Goal: Task Accomplishment & Management: Complete application form

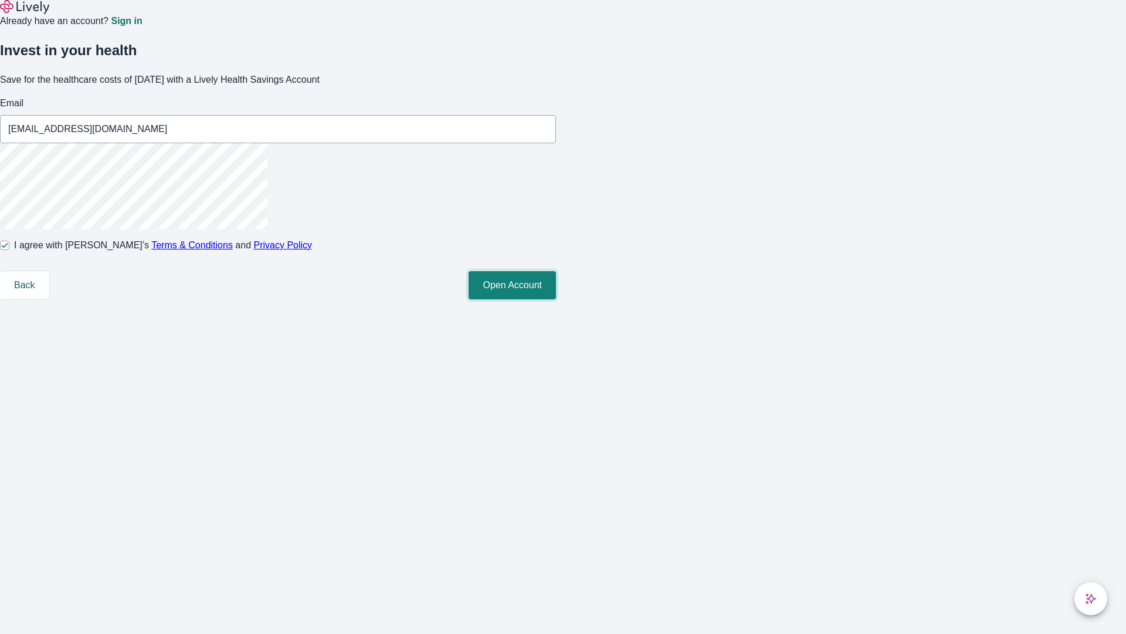
click at [556, 299] on button "Open Account" at bounding box center [512, 285] width 87 height 28
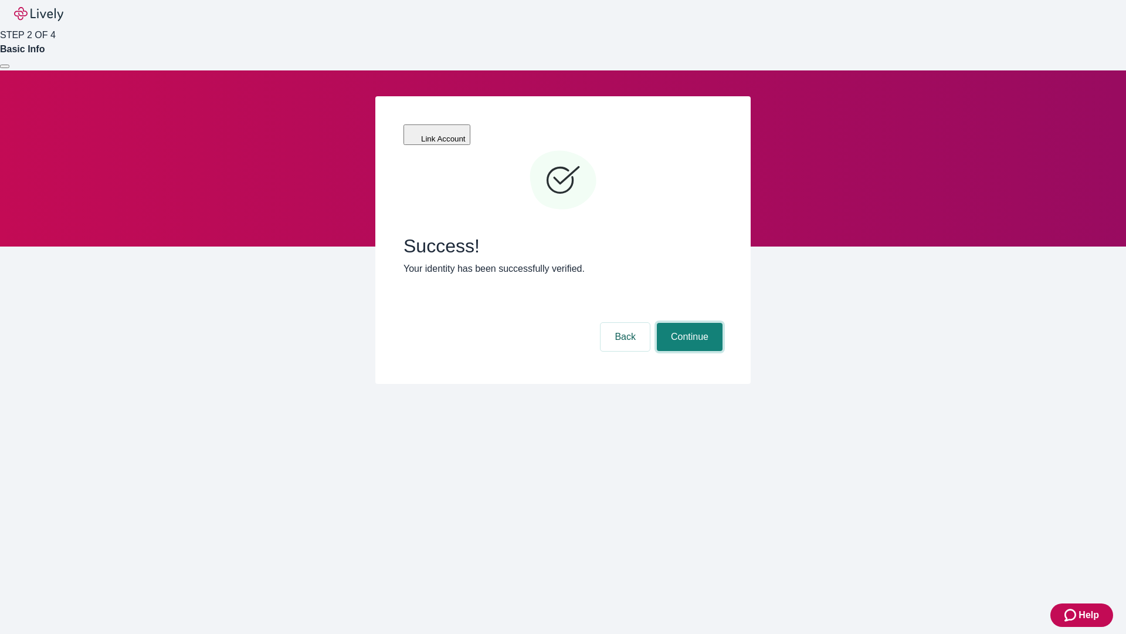
click at [688, 323] on button "Continue" at bounding box center [690, 337] width 66 height 28
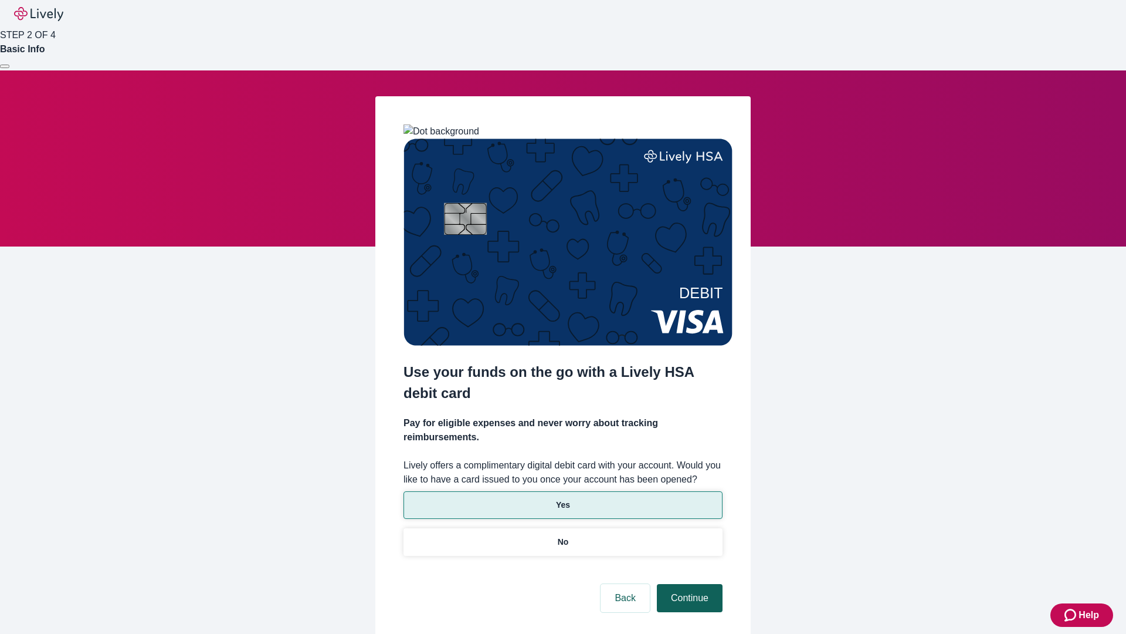
click at [563, 536] on p "No" at bounding box center [563, 542] width 11 height 12
click at [688, 584] on button "Continue" at bounding box center [690, 598] width 66 height 28
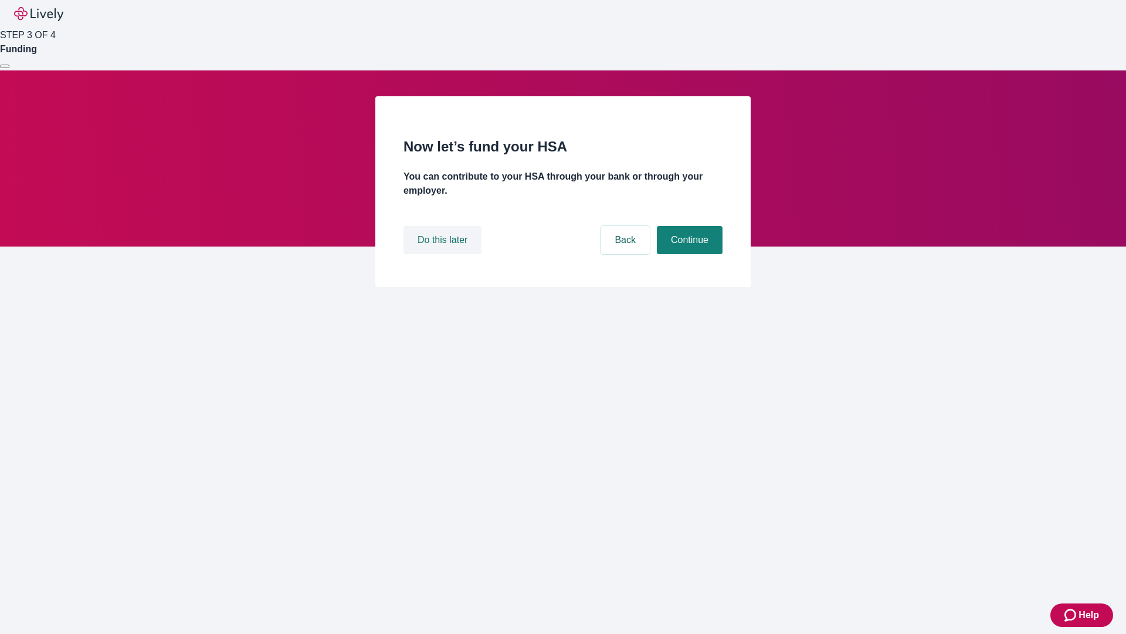
click at [444, 254] on button "Do this later" at bounding box center [443, 240] width 78 height 28
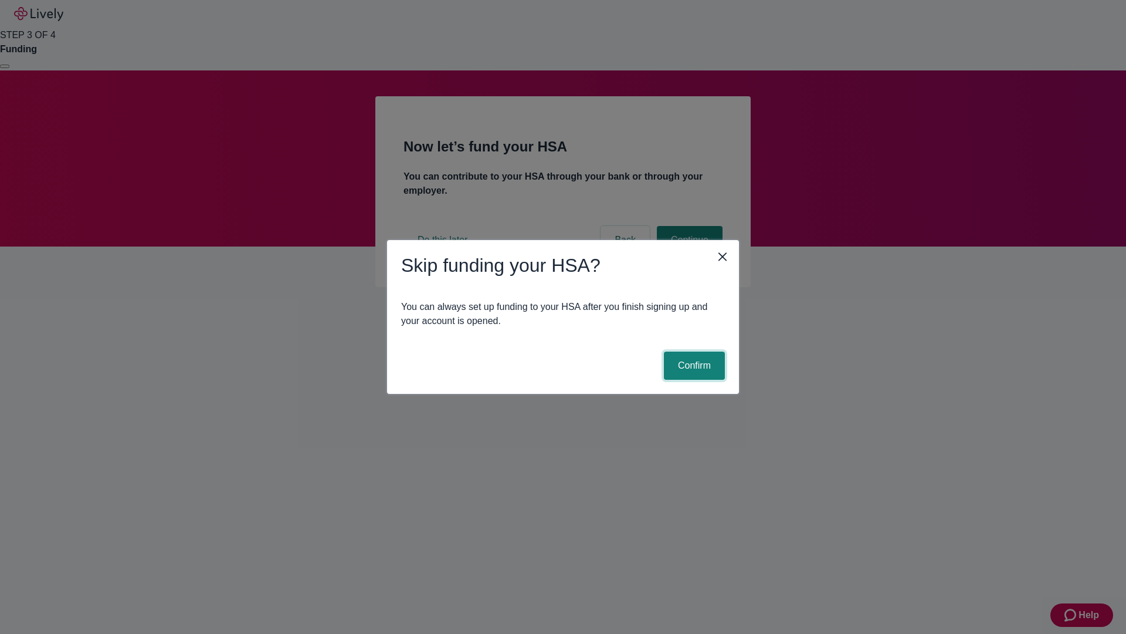
click at [693, 365] on button "Confirm" at bounding box center [694, 365] width 61 height 28
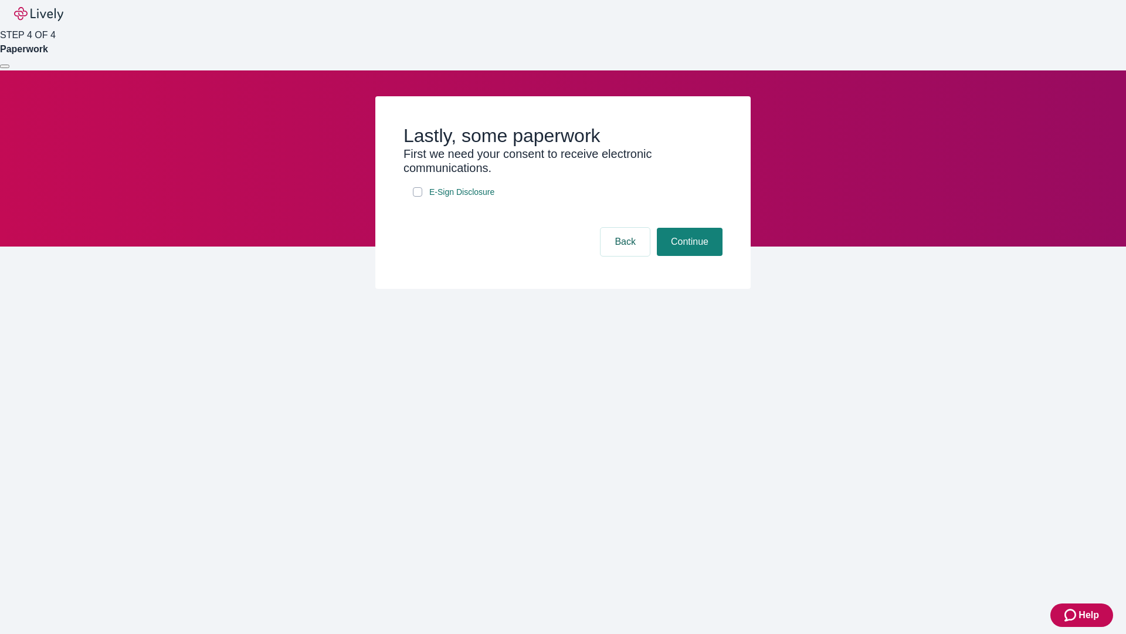
click at [418, 197] on input "E-Sign Disclosure" at bounding box center [417, 191] width 9 height 9
checkbox input "true"
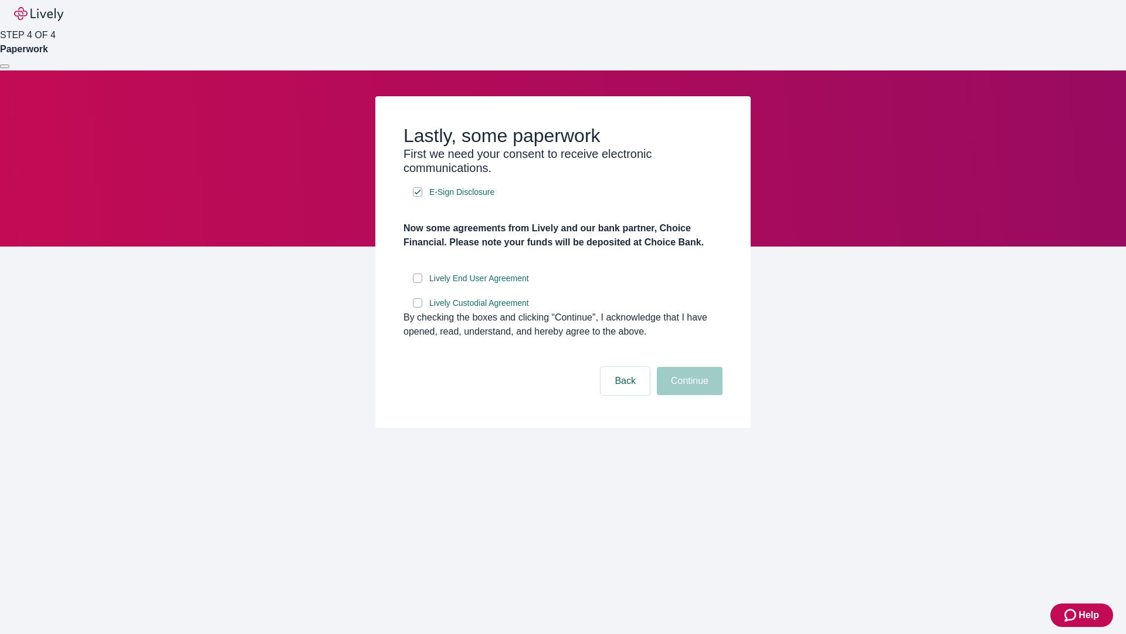
click at [418, 283] on input "Lively End User Agreement" at bounding box center [417, 277] width 9 height 9
checkbox input "true"
click at [418, 307] on input "Lively Custodial Agreement" at bounding box center [417, 302] width 9 height 9
checkbox input "true"
click at [688, 395] on button "Continue" at bounding box center [690, 381] width 66 height 28
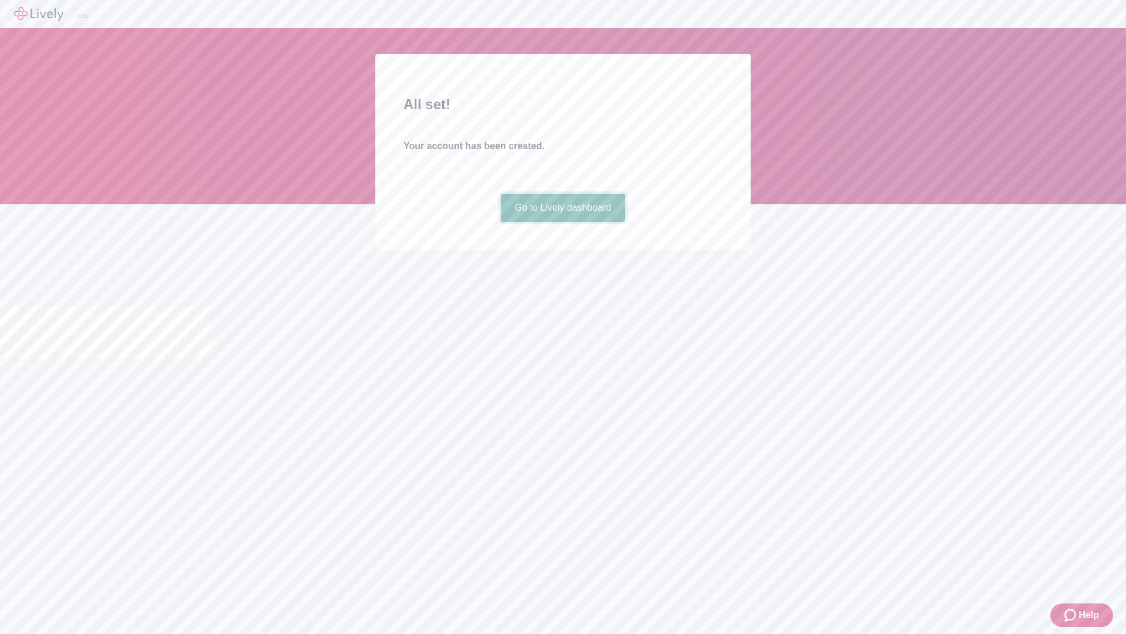
click at [563, 222] on link "Go to Lively dashboard" at bounding box center [563, 208] width 125 height 28
